Goal: Check status

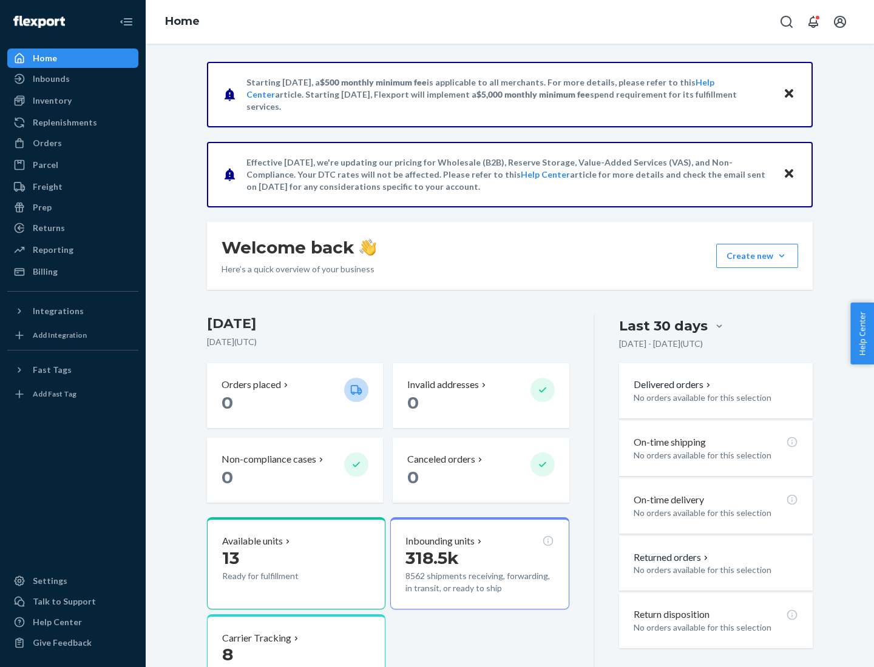
click at [782, 256] on button "Create new Create new inbound Create new order Create new product" at bounding box center [757, 256] width 82 height 24
click at [50, 79] on div "Inbounds" at bounding box center [51, 79] width 37 height 12
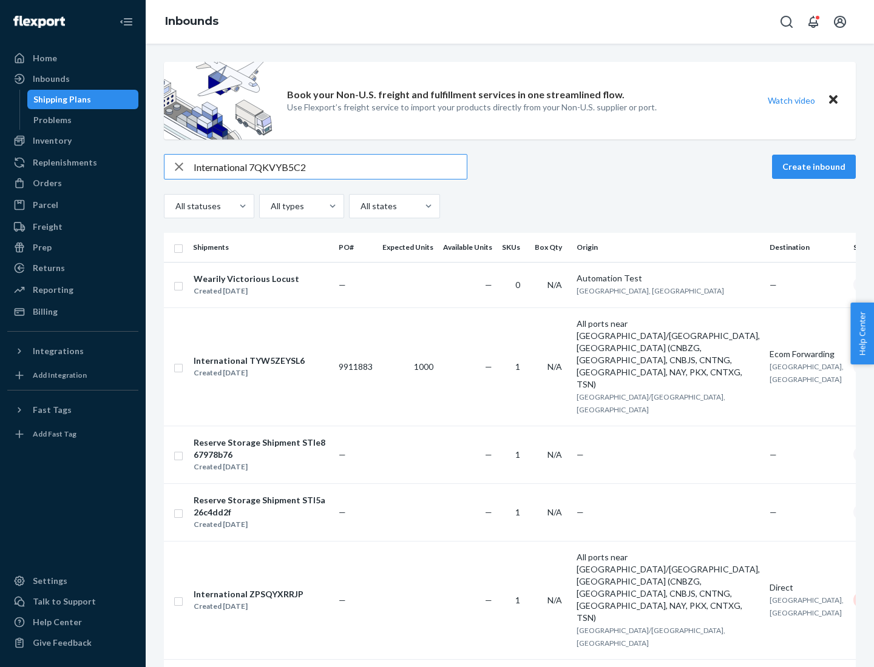
type input "International 7QKVYB5C29"
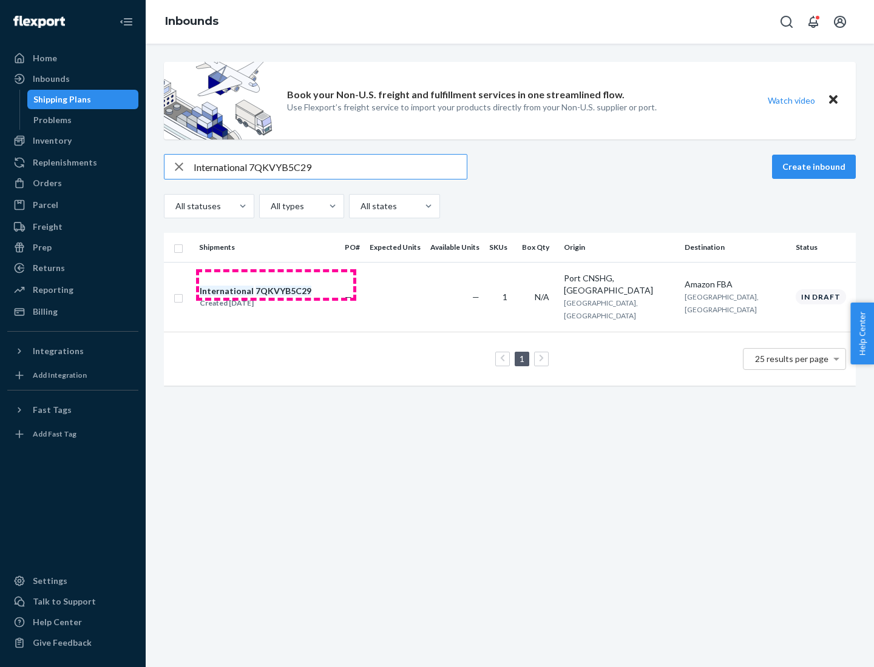
click at [276, 297] on div "Created [DATE]" at bounding box center [256, 303] width 112 height 12
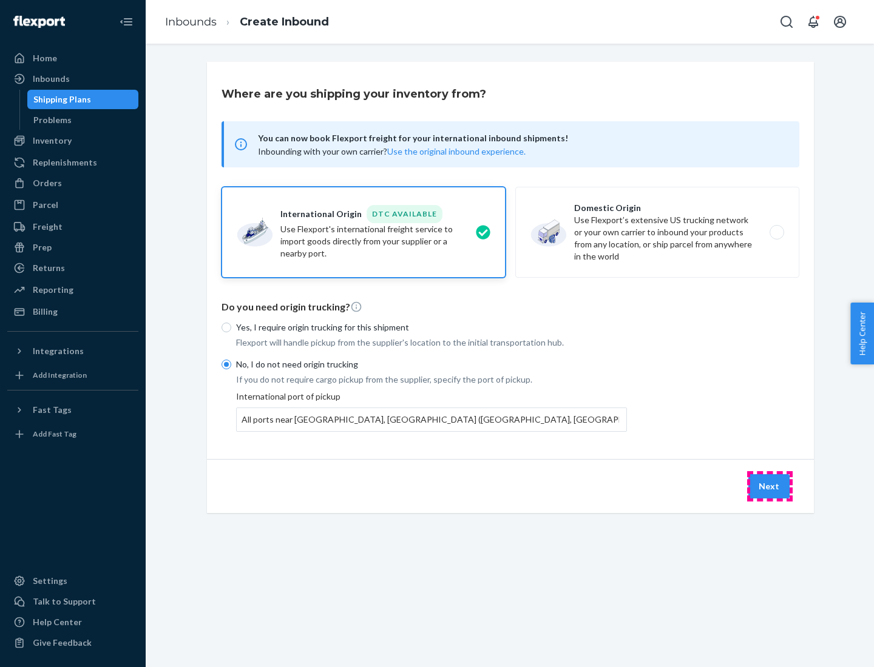
click at [769, 486] on button "Next" at bounding box center [768, 486] width 41 height 24
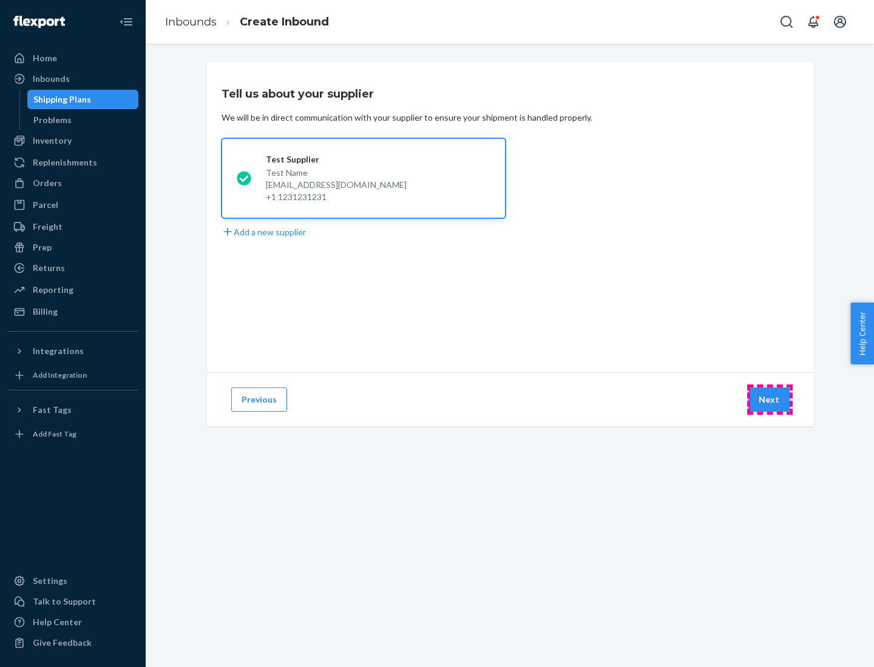
click at [769, 400] on button "Next" at bounding box center [768, 400] width 41 height 24
